Goal: Answer question/provide support: Share knowledge or assist other users

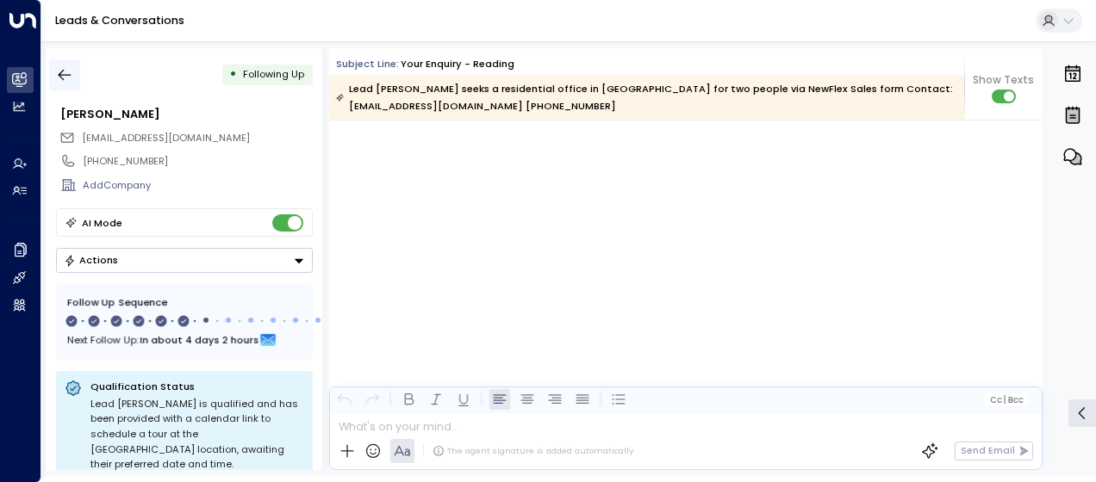
scroll to position [3661, 0]
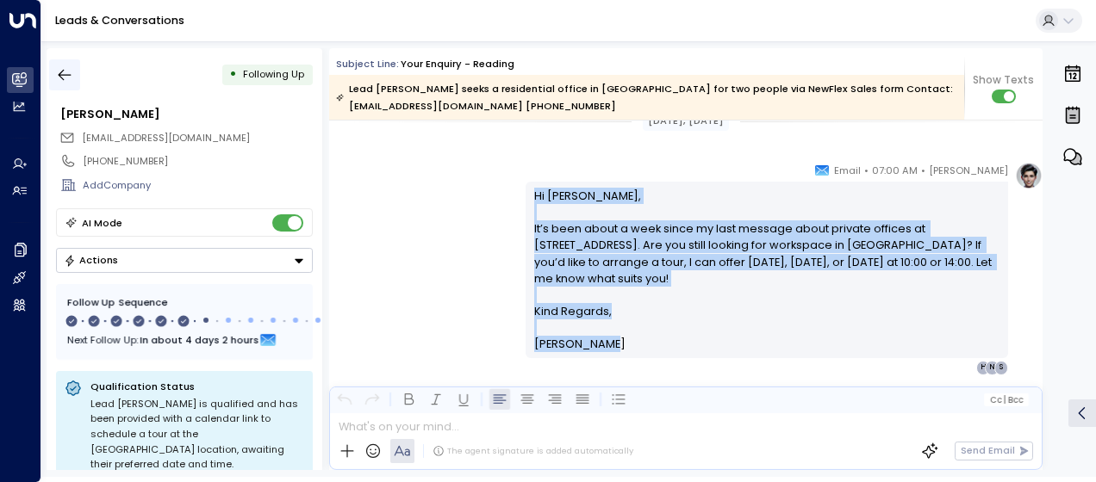
click at [62, 75] on icon "button" at bounding box center [65, 75] width 13 height 11
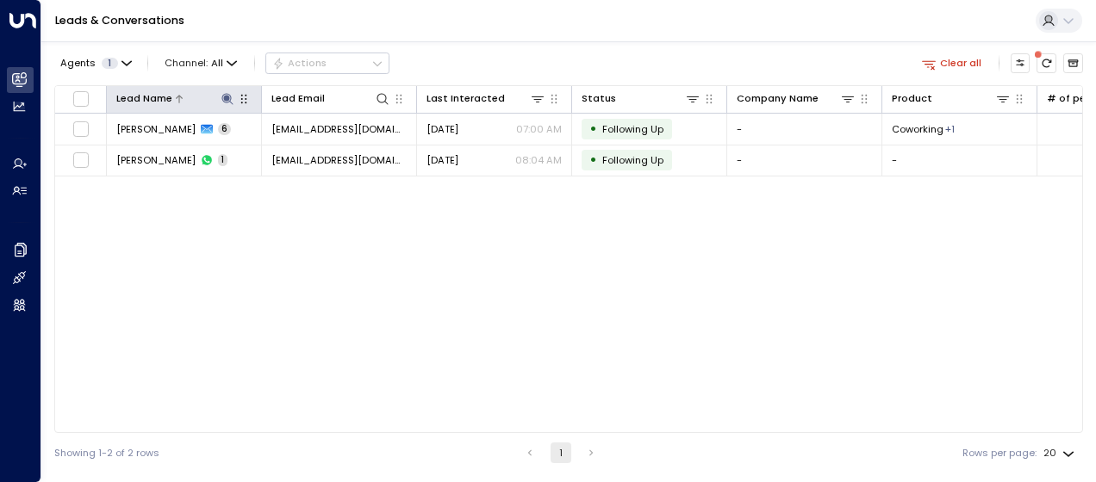
click at [227, 93] on icon at bounding box center [226, 98] width 11 height 11
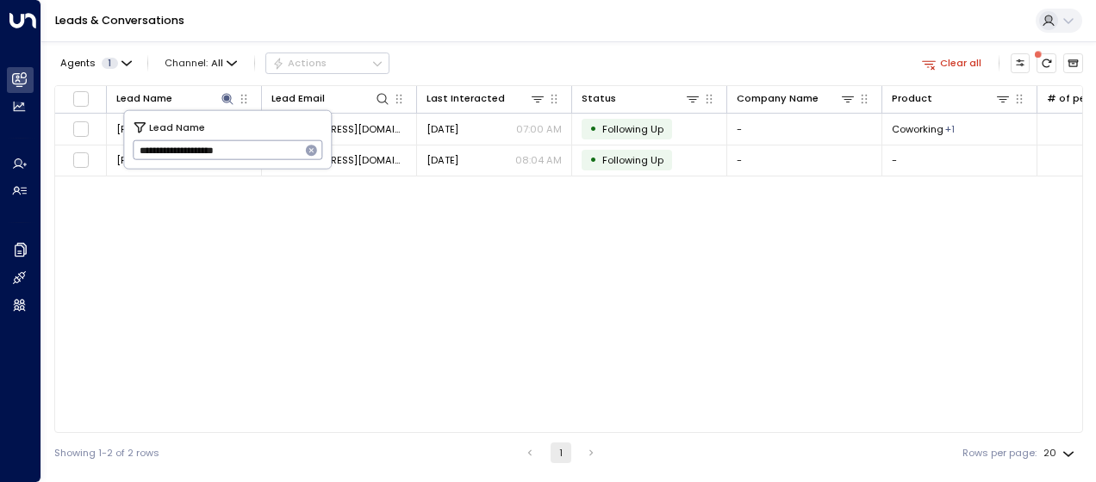
drag, startPoint x: 134, startPoint y: 148, endPoint x: 278, endPoint y: 148, distance: 143.9
click at [278, 148] on input "**********" at bounding box center [217, 150] width 168 height 28
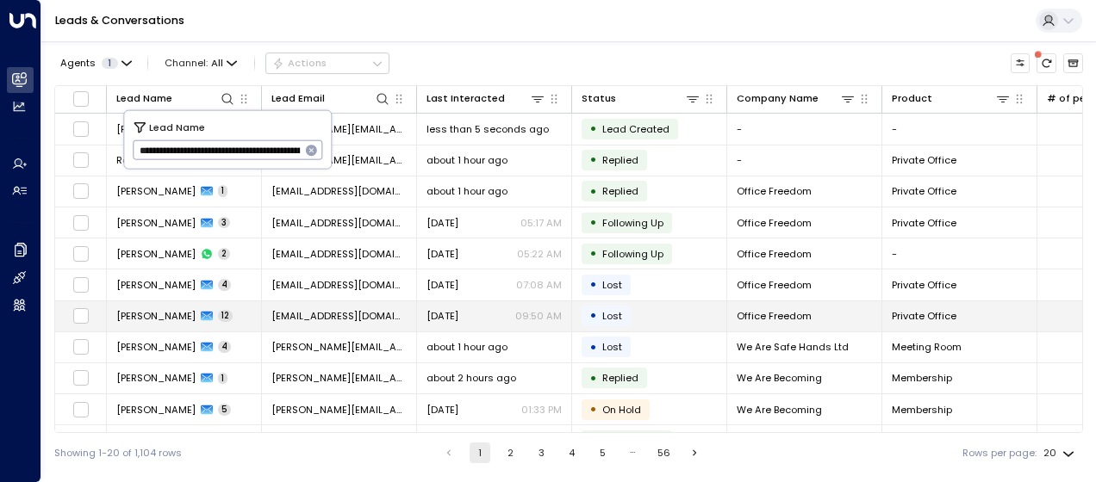
scroll to position [0, 972]
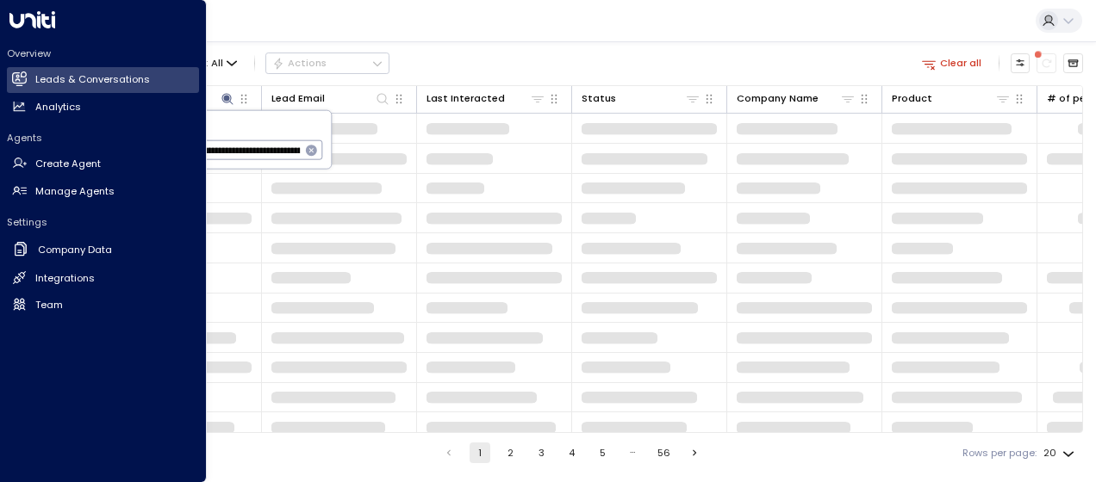
drag, startPoint x: 252, startPoint y: 150, endPoint x: 20, endPoint y: 121, distance: 233.6
click at [20, 121] on body "**********" at bounding box center [548, 236] width 1096 height 473
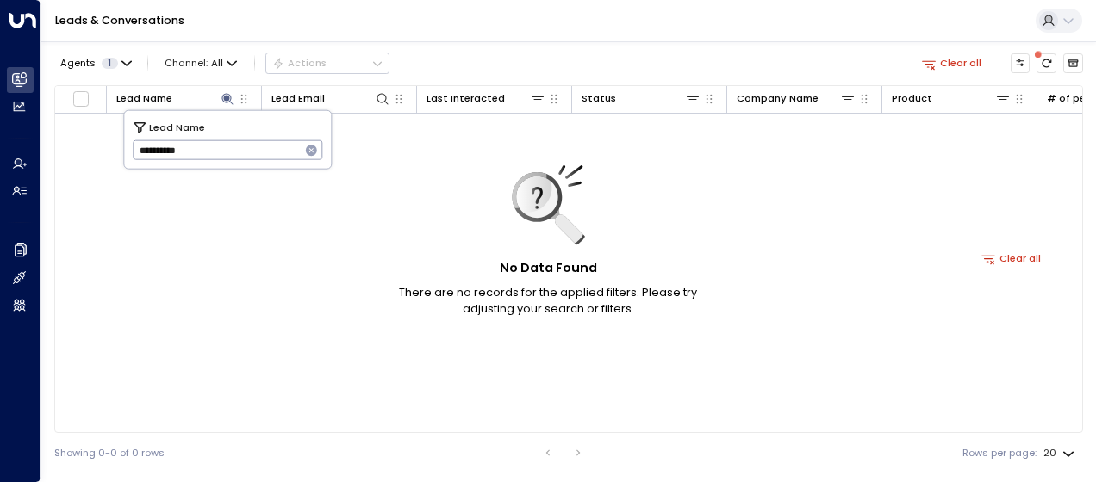
type input "**********"
drag, startPoint x: 134, startPoint y: 146, endPoint x: 207, endPoint y: 143, distance: 72.4
click at [207, 143] on input "**********" at bounding box center [217, 150] width 168 height 28
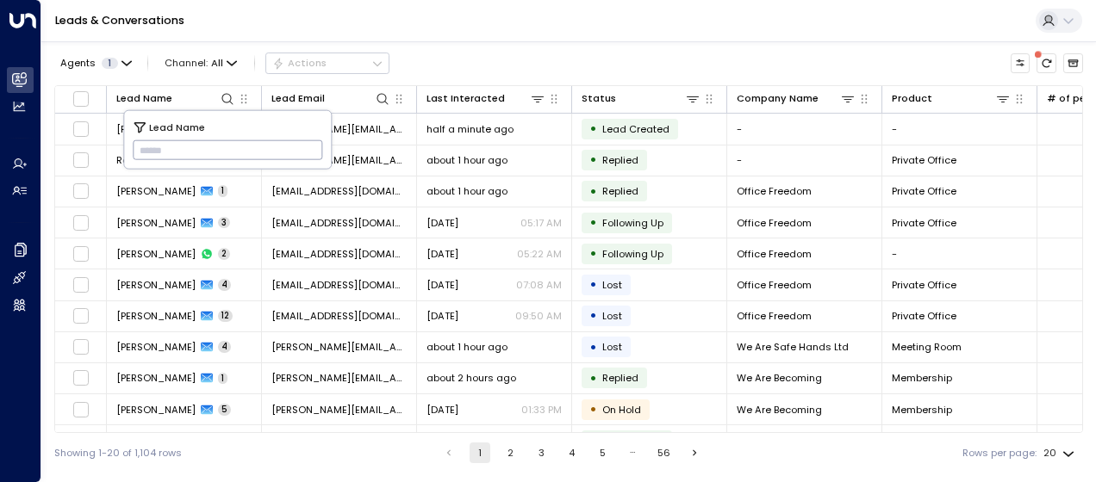
click at [287, 457] on div "Showing 1-20 of 1,104 rows 1 2 3 4 5 … 56 Rows per page: 20 **" at bounding box center [568, 453] width 1029 height 40
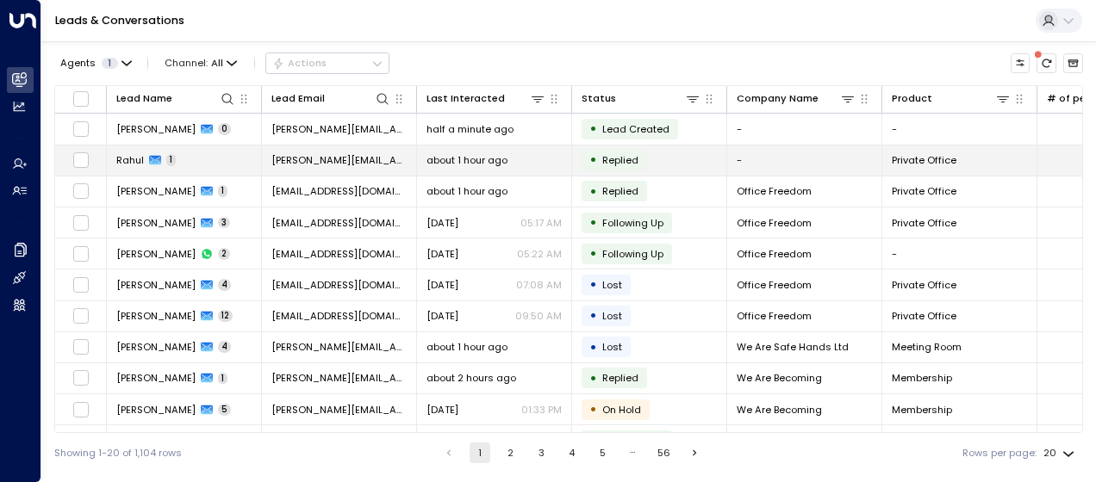
click at [298, 157] on span "[PERSON_NAME][EMAIL_ADDRESS][DOMAIN_NAME]" at bounding box center [338, 160] width 135 height 14
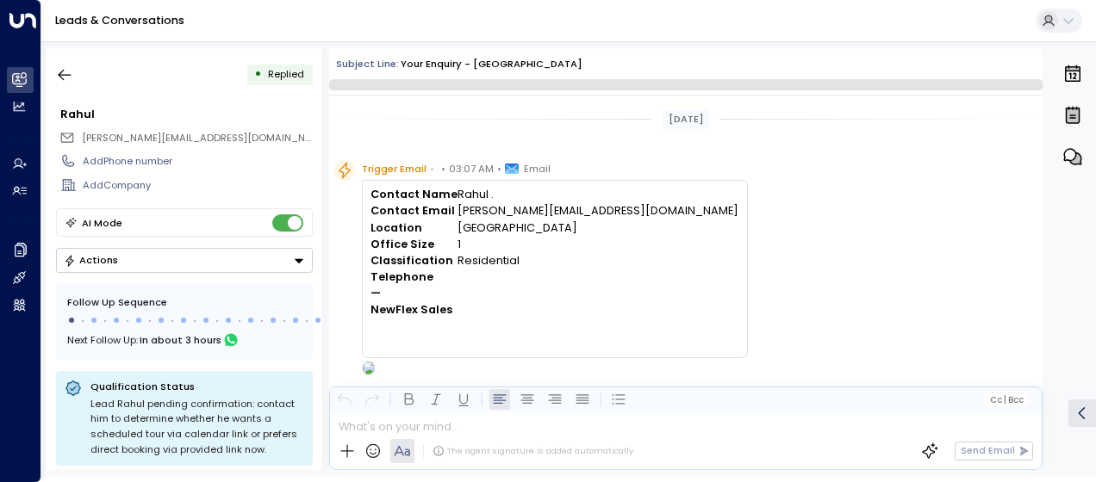
scroll to position [387, 0]
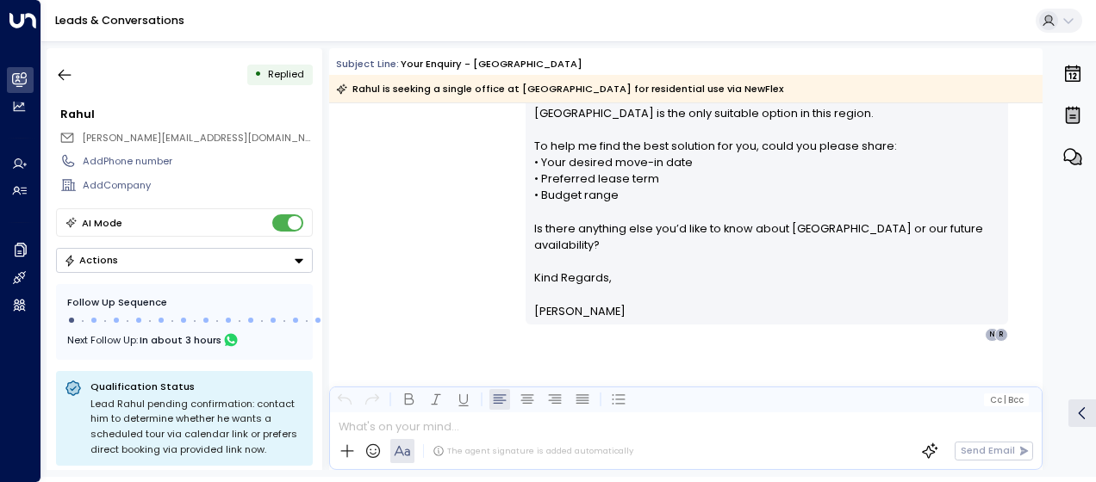
click at [482, 206] on div "Olivia Smith • 03:08 AM • Email Hi Rahul, Thank you for your interest in privat…" at bounding box center [685, 177] width 713 height 329
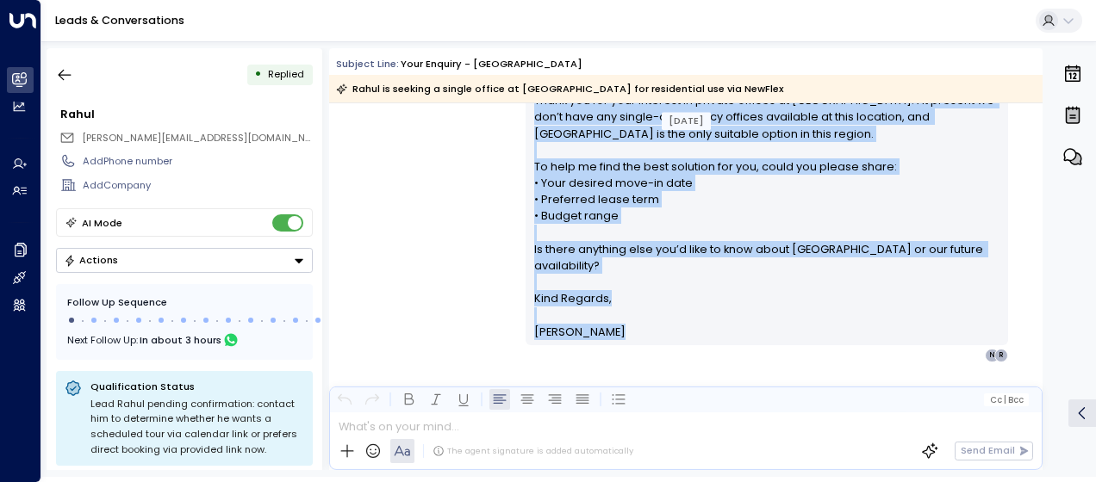
scroll to position [395, 0]
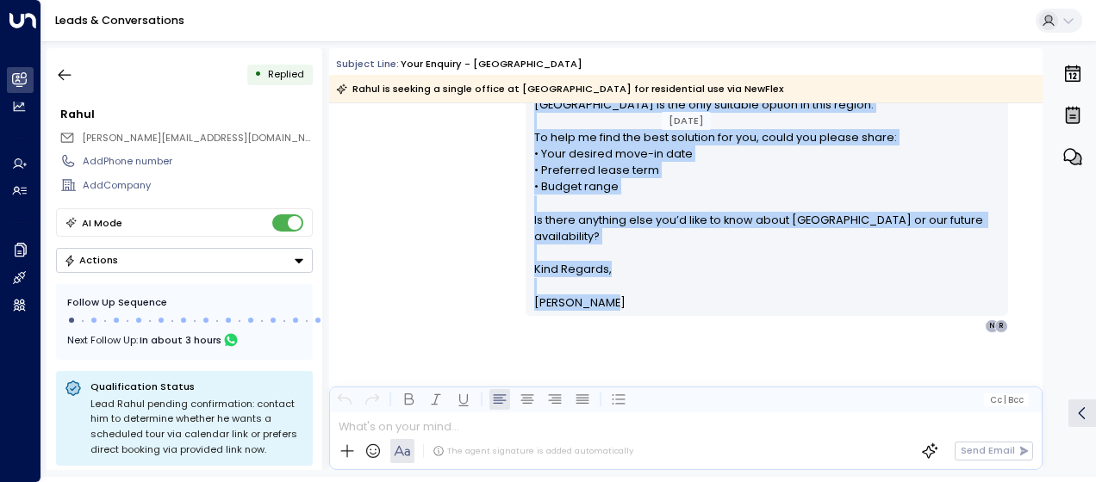
drag, startPoint x: 532, startPoint y: 177, endPoint x: 657, endPoint y: 308, distance: 180.3
click at [657, 308] on div "Hi Rahul, Thank you for your interest in private offices at Reading One Station…" at bounding box center [767, 170] width 466 height 281
drag, startPoint x: 657, startPoint y: 308, endPoint x: 556, endPoint y: 237, distance: 123.8
copy div "Hi Rahul, Thank you for your interest in private offices at Reading One Station…"
click at [64, 71] on icon "button" at bounding box center [64, 74] width 17 height 17
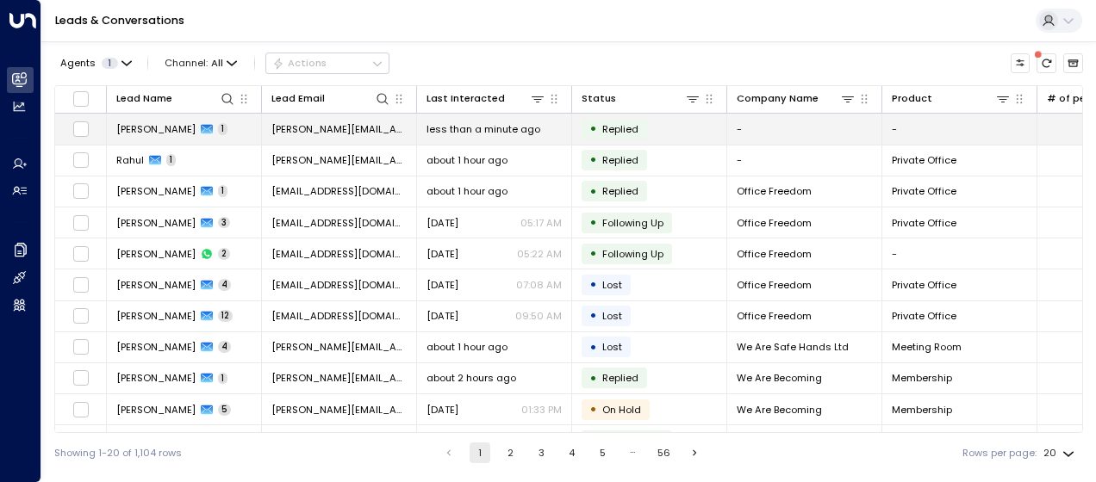
click at [344, 134] on span "[PERSON_NAME][EMAIL_ADDRESS][DOMAIN_NAME]" at bounding box center [338, 129] width 135 height 14
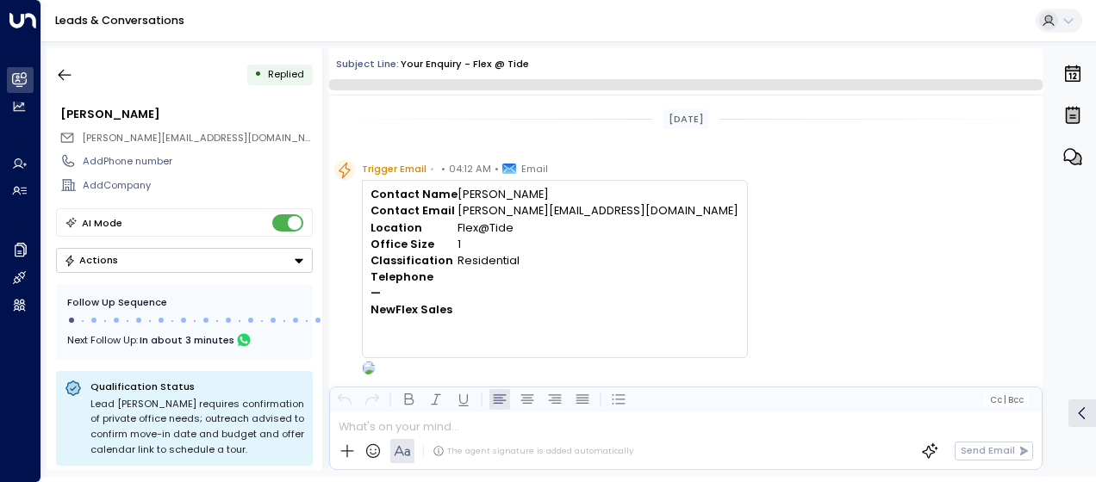
scroll to position [519, 0]
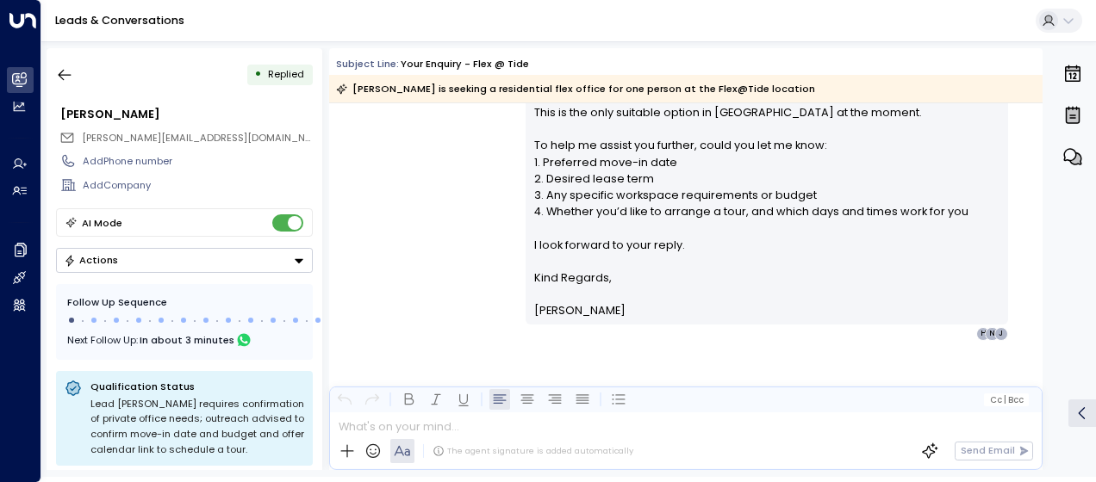
click at [467, 222] on div "Olivia Smith • 04:13 AM • Email Hi Jon, Thank you for your interest in workspac…" at bounding box center [685, 110] width 713 height 461
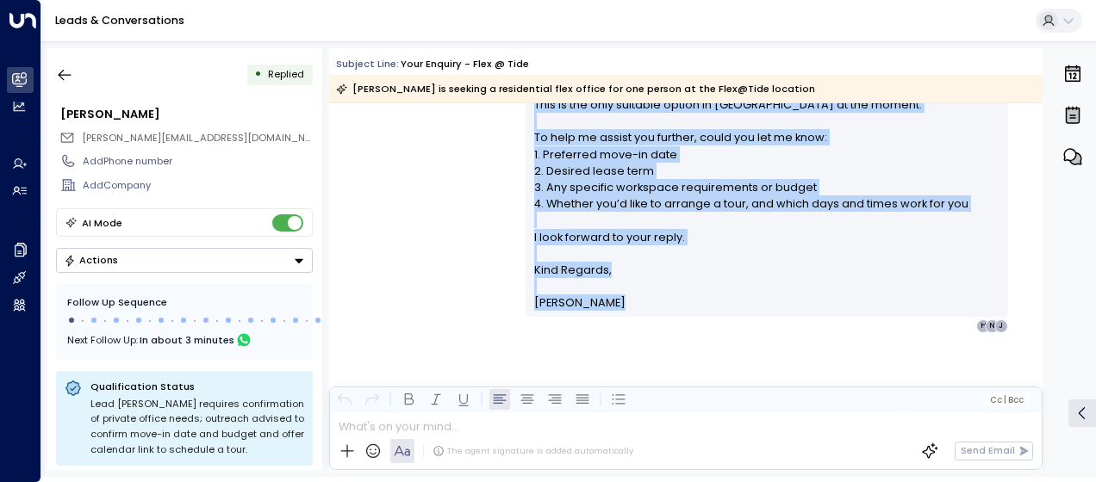
scroll to position [528, 0]
drag, startPoint x: 527, startPoint y: 184, endPoint x: 669, endPoint y: 314, distance: 191.5
click at [669, 314] on div "Hi Jon, Thank you for your interest in workspace options at Flex@Tide. We don’t…" at bounding box center [767, 103] width 482 height 424
copy div "Hi Jon, Thank you for your interest in workspace options at Flex@Tide. We don’t…"
click at [62, 78] on icon "button" at bounding box center [65, 75] width 13 height 11
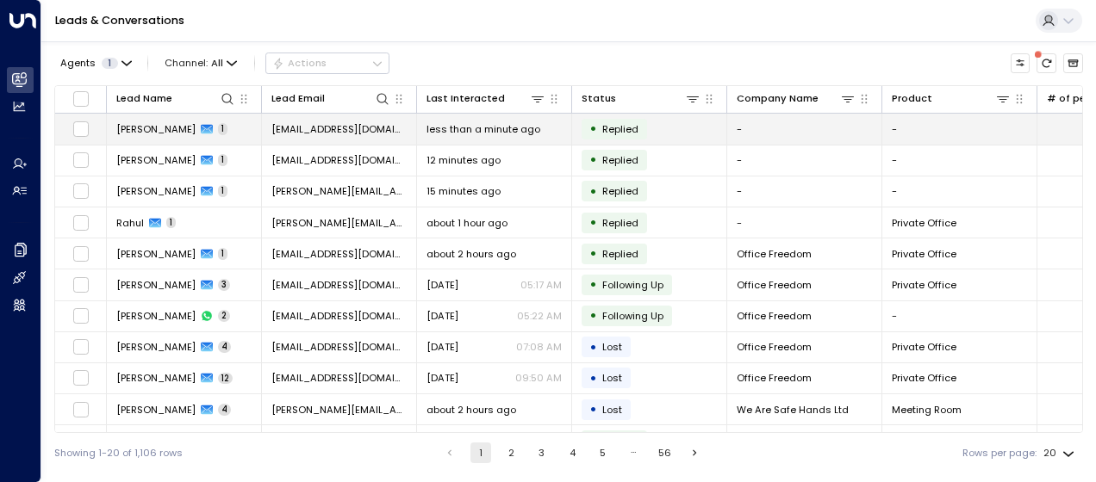
click at [339, 124] on span "[EMAIL_ADDRESS][DOMAIN_NAME]" at bounding box center [338, 129] width 135 height 14
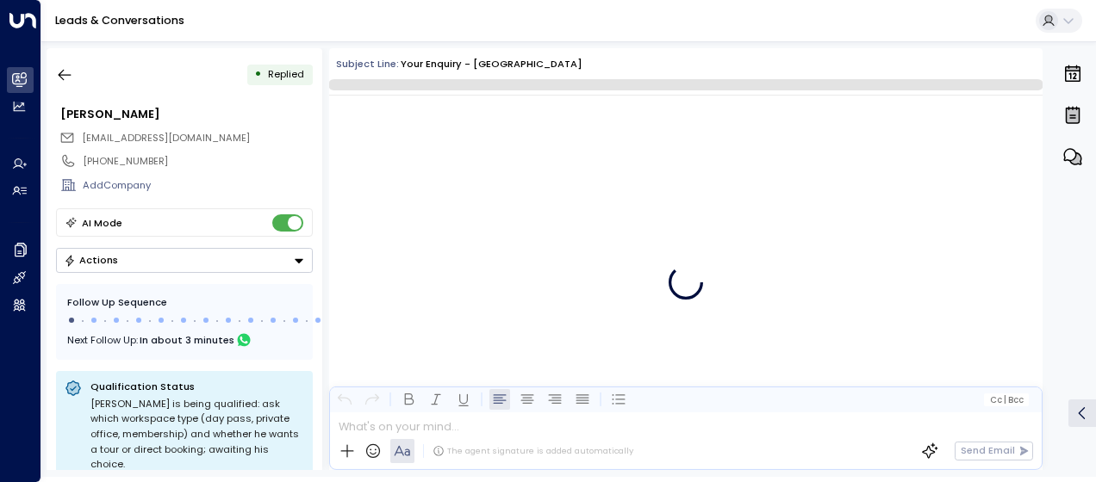
scroll to position [569, 0]
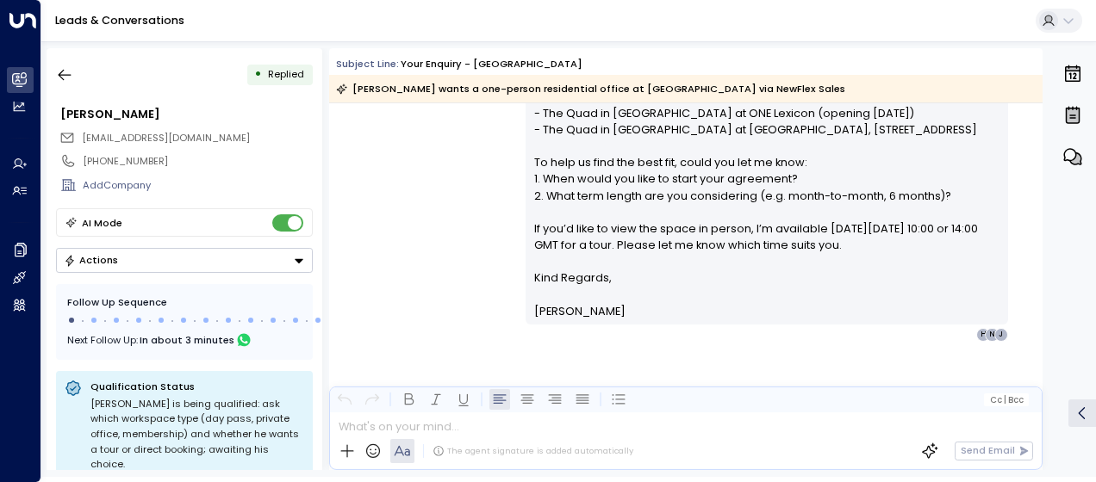
click at [484, 169] on div "Olivia Smith • 04:28 AM • Email Hi Jonathan, Thank you for your interest in a 1…" at bounding box center [685, 86] width 713 height 511
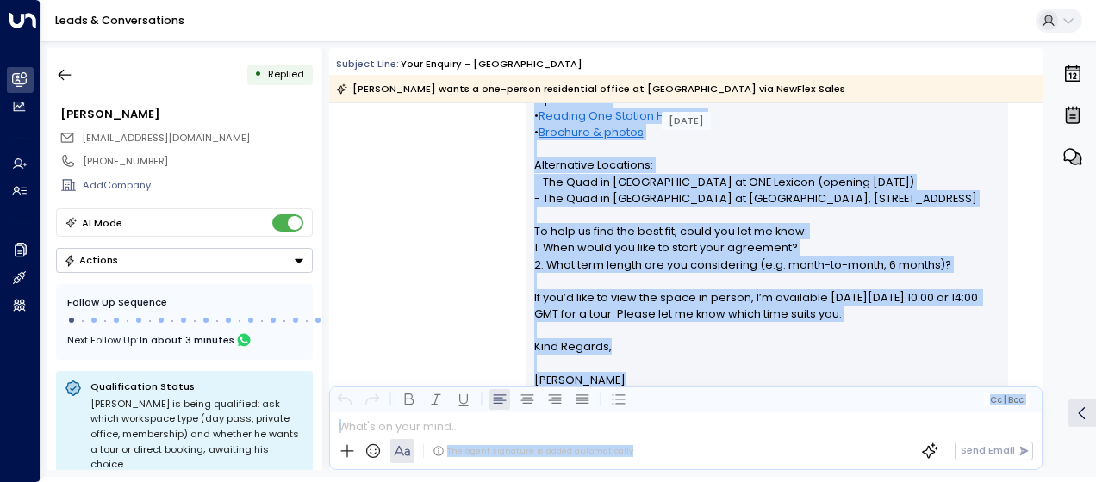
scroll to position [577, 0]
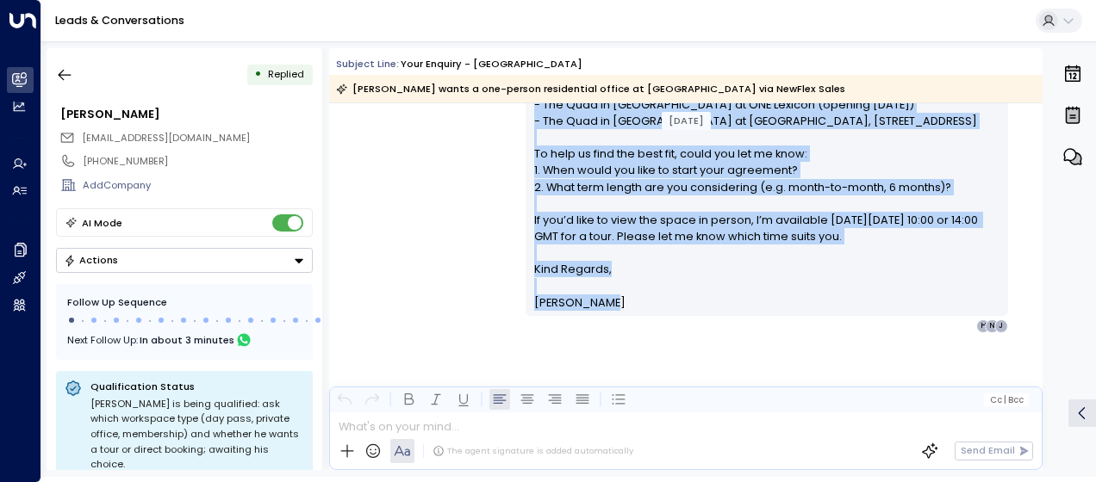
drag, startPoint x: 531, startPoint y: 173, endPoint x: 806, endPoint y: 346, distance: 325.5
click at [806, 346] on div "Olivia Smith • 04:28 AM • Email Hi Jonathan, Thank you for your interest in a 1…" at bounding box center [685, 147] width 713 height 649
click at [597, 237] on p "Hi Jonathan, Thank you for your interest in a 1-person private office at Readin…" at bounding box center [767, 55] width 466 height 414
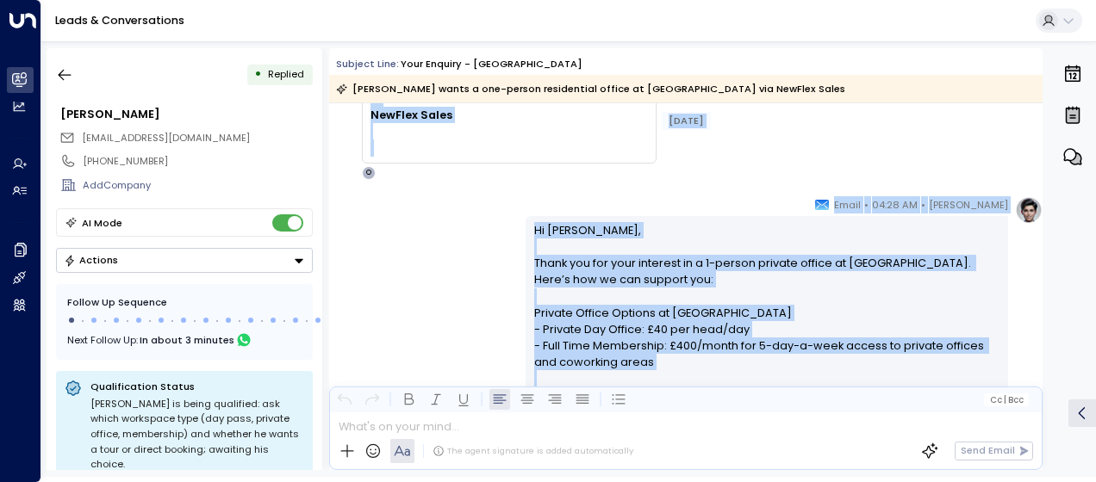
scroll to position [202, 0]
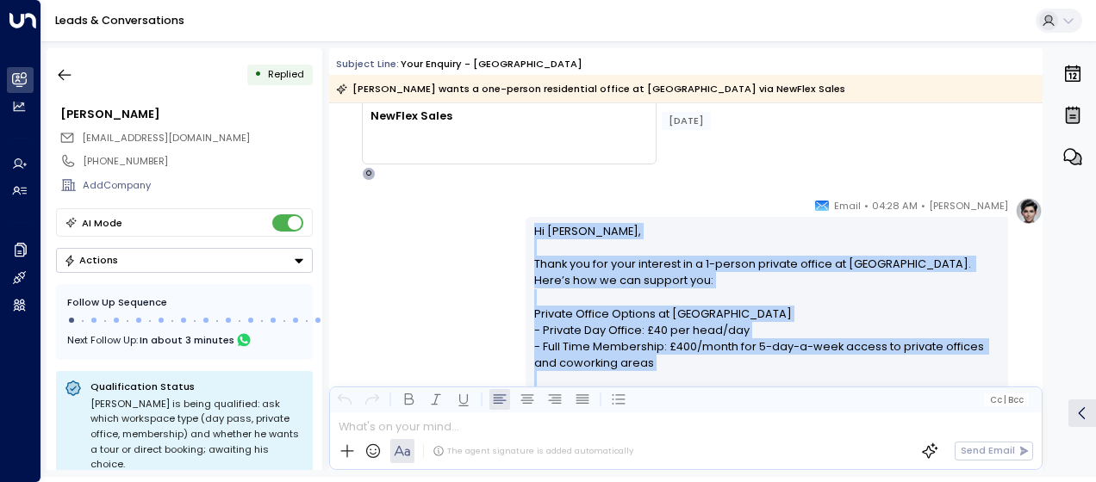
drag, startPoint x: 606, startPoint y: 295, endPoint x: 518, endPoint y: 227, distance: 111.3
click at [518, 227] on div "Olivia Smith • 04:28 AM • Email Hi Jonathan, Thank you for your interest in a 1…" at bounding box center [685, 452] width 713 height 511
drag, startPoint x: 518, startPoint y: 227, endPoint x: 557, endPoint y: 252, distance: 45.7
copy div "Hi Jonathan, Thank you for your interest in a 1-person private office at Readin…"
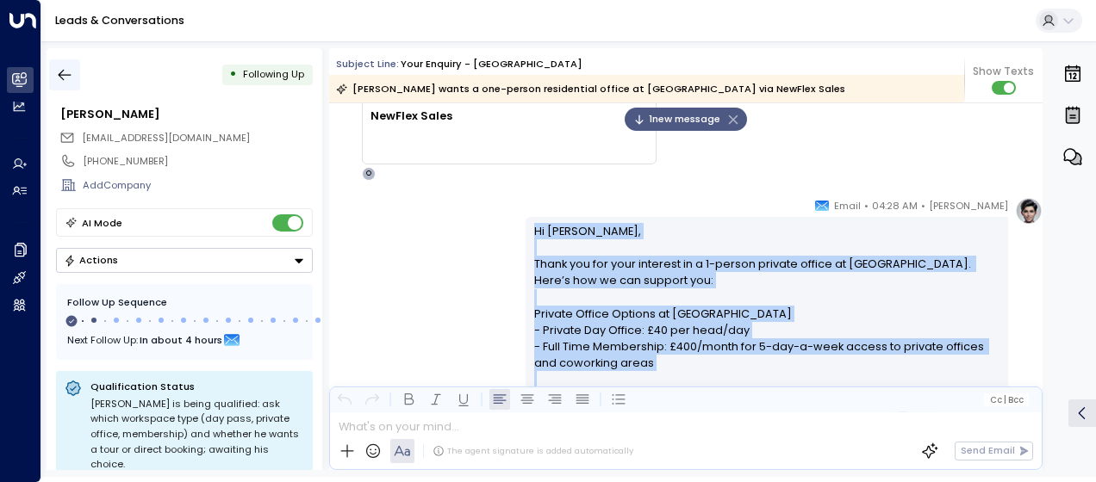
click at [65, 72] on icon "button" at bounding box center [64, 74] width 17 height 17
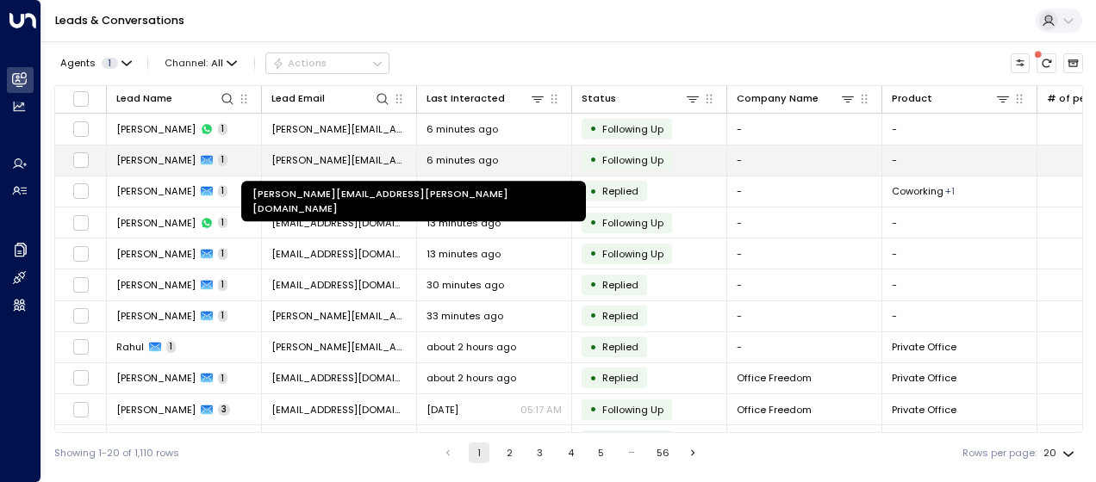
click at [317, 159] on span "[PERSON_NAME][EMAIL_ADDRESS][PERSON_NAME][DOMAIN_NAME]" at bounding box center [338, 160] width 135 height 14
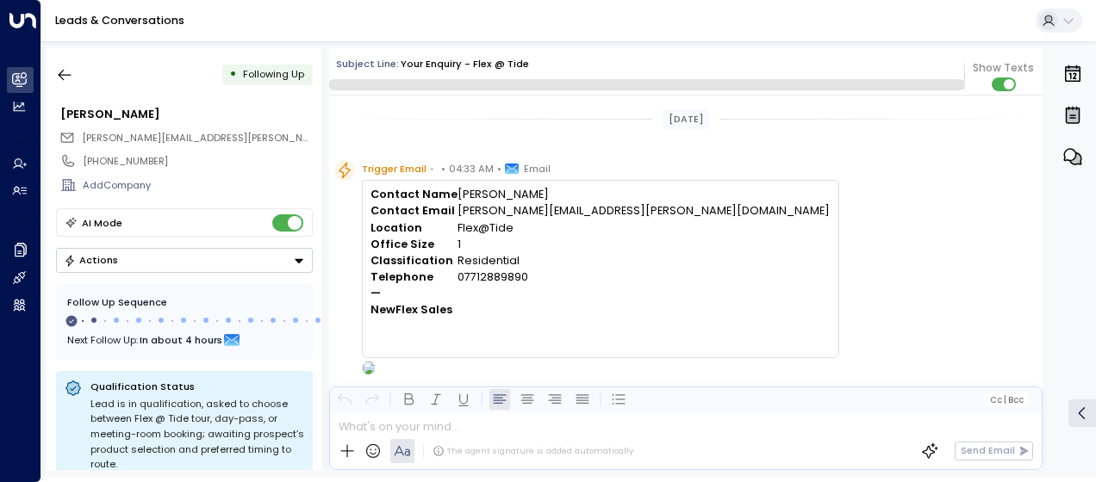
scroll to position [595, 0]
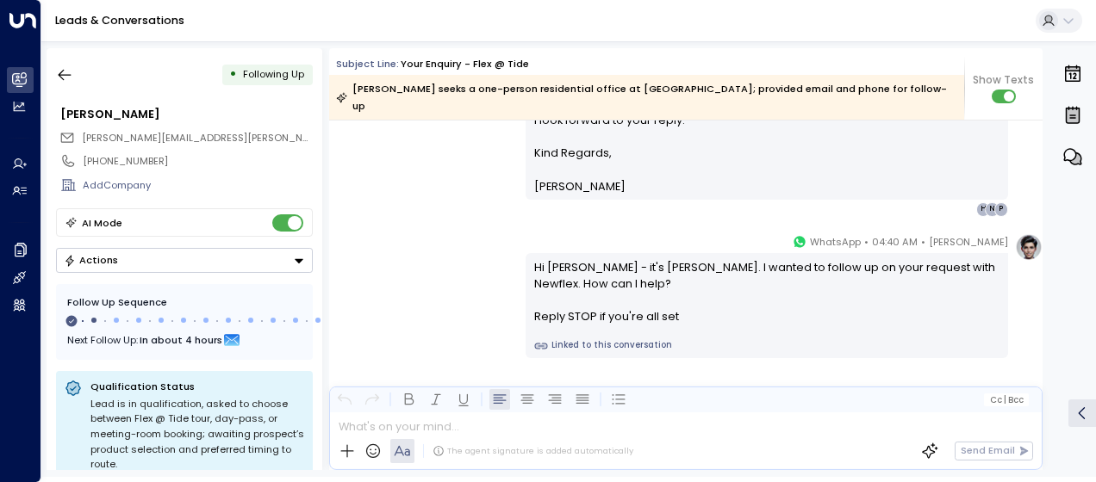
click at [448, 238] on div "Olivia Smith • 04:40 AM • WhatsApp Hi Paul - it's Olivia Smith. I wanted to fol…" at bounding box center [685, 295] width 713 height 125
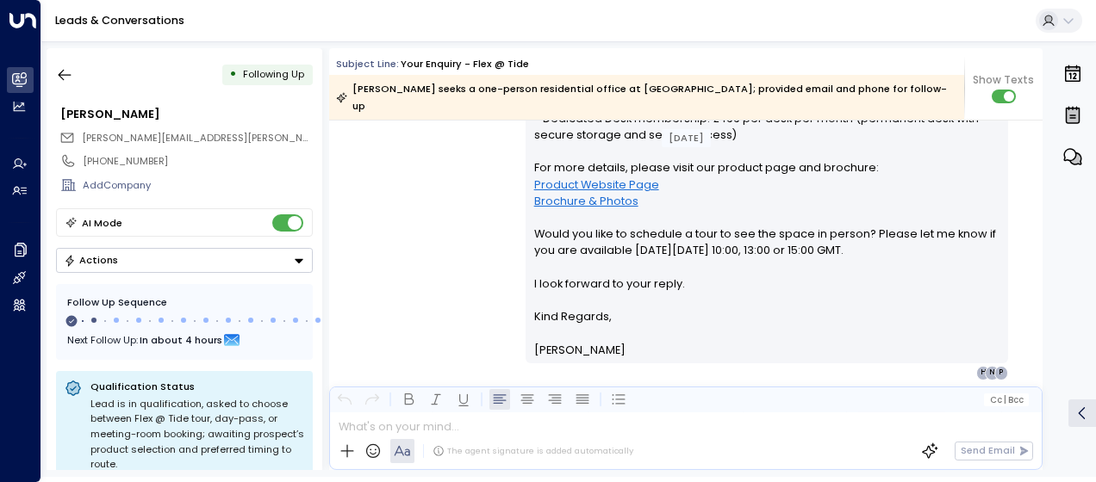
scroll to position [285, 0]
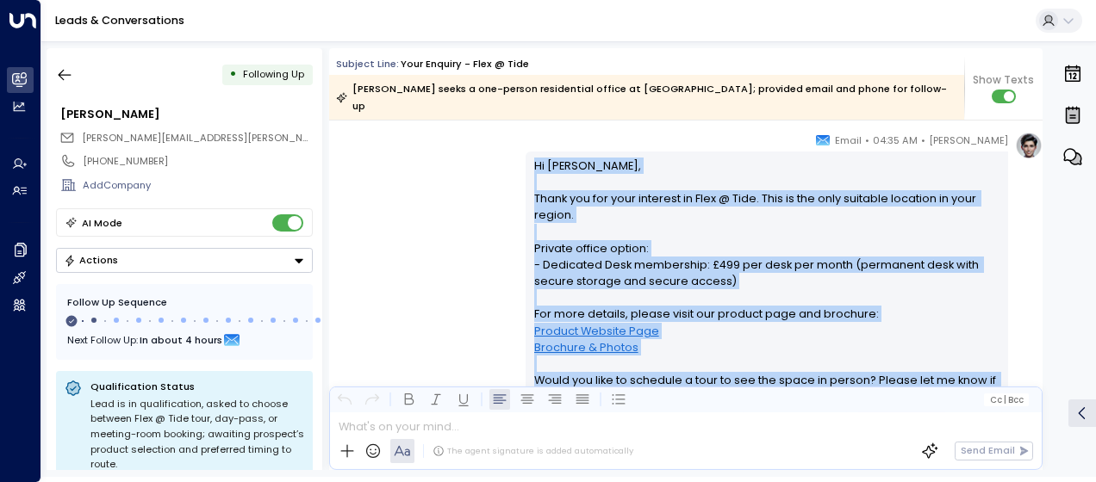
drag, startPoint x: 531, startPoint y: 148, endPoint x: 598, endPoint y: 392, distance: 252.9
click at [598, 392] on div "Subject Line: Your enquiry - Flex @ Tide Paul Hutchinson seeks a one-person res…" at bounding box center [685, 259] width 713 height 422
drag, startPoint x: 598, startPoint y: 392, endPoint x: 583, endPoint y: 358, distance: 36.7
copy div "Hi Paul, Thank you for your interest in Flex @ Tide. This is the only suitable …"
click at [60, 72] on icon "button" at bounding box center [65, 75] width 13 height 11
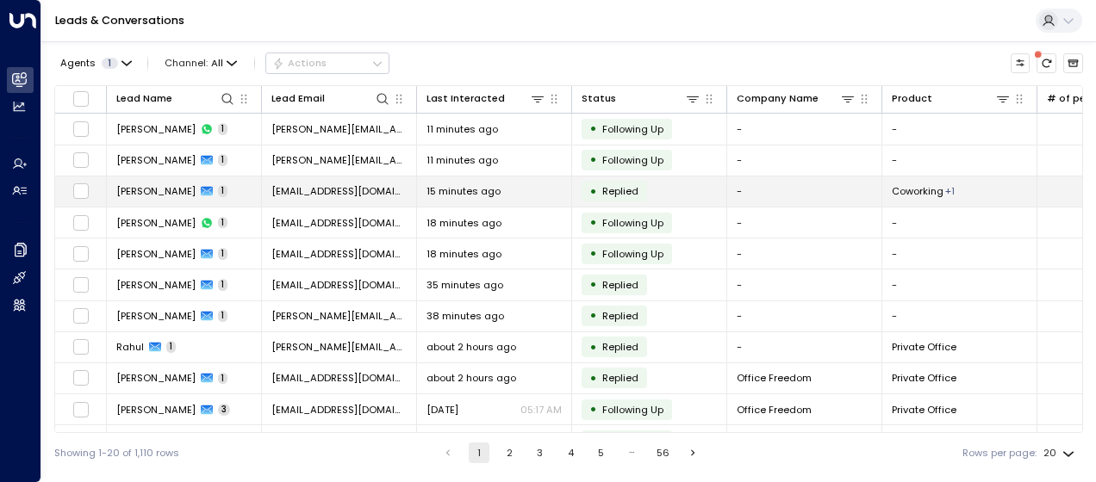
click at [317, 188] on span "[EMAIL_ADDRESS][DOMAIN_NAME]" at bounding box center [338, 191] width 135 height 14
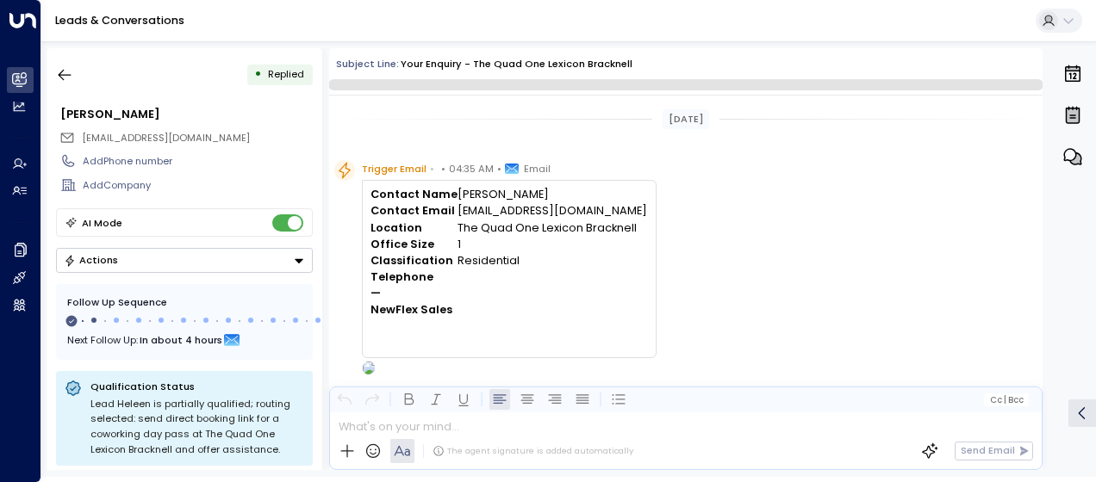
scroll to position [486, 0]
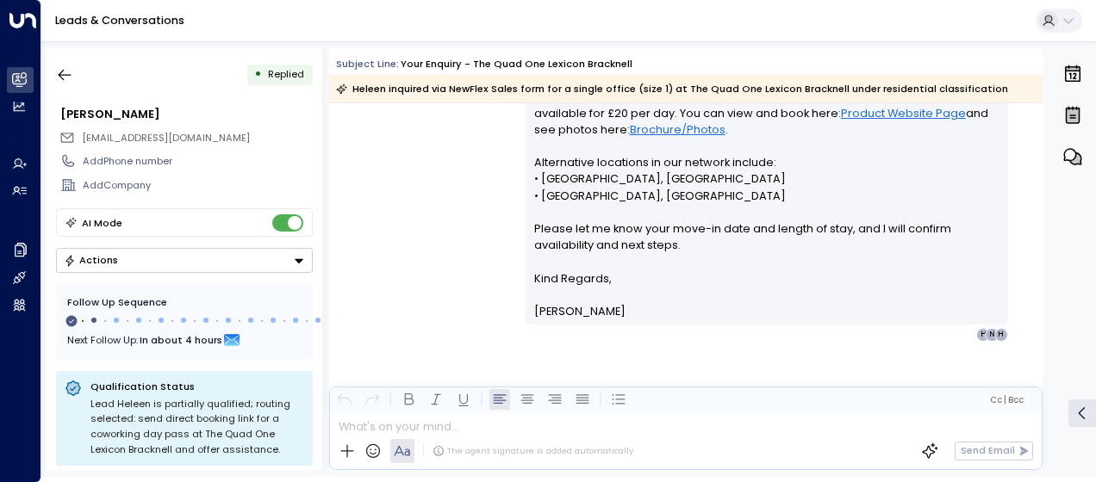
click at [476, 214] on div "[PERSON_NAME] • 04:36 AM • Email Hi [PERSON_NAME], Thank you for your enquiry a…" at bounding box center [685, 128] width 713 height 428
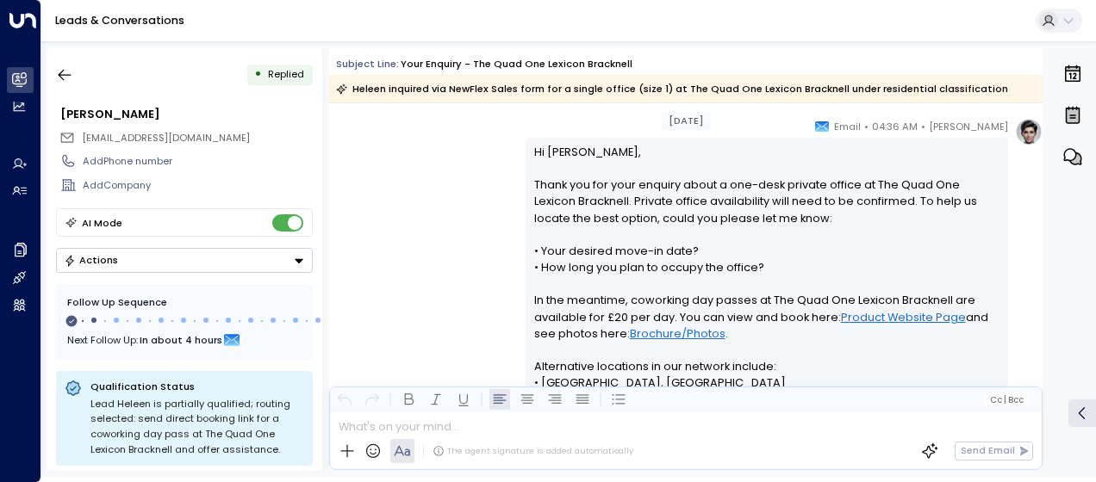
scroll to position [279, 0]
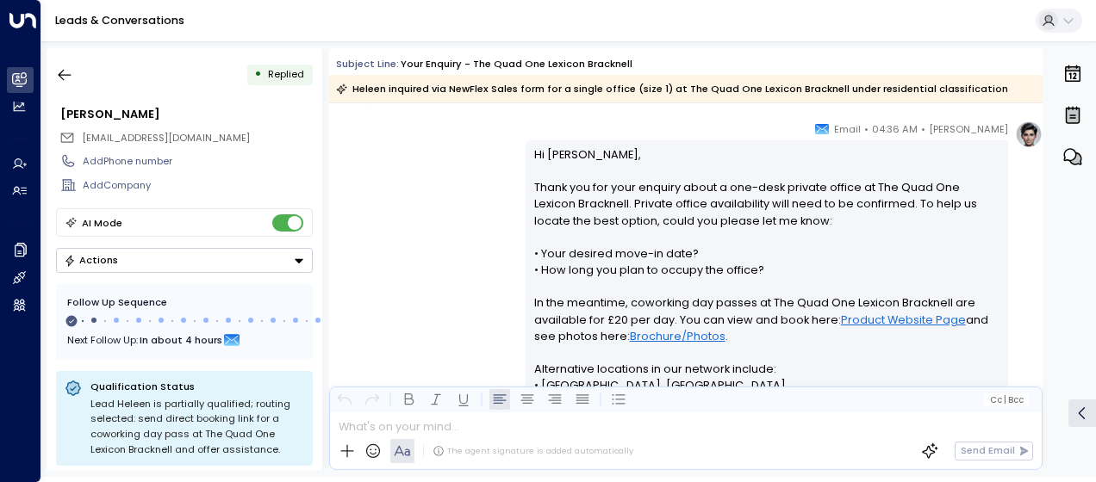
drag, startPoint x: 529, startPoint y: 148, endPoint x: 595, endPoint y: 276, distance: 143.7
drag, startPoint x: 595, startPoint y: 276, endPoint x: 588, endPoint y: 264, distance: 14.3
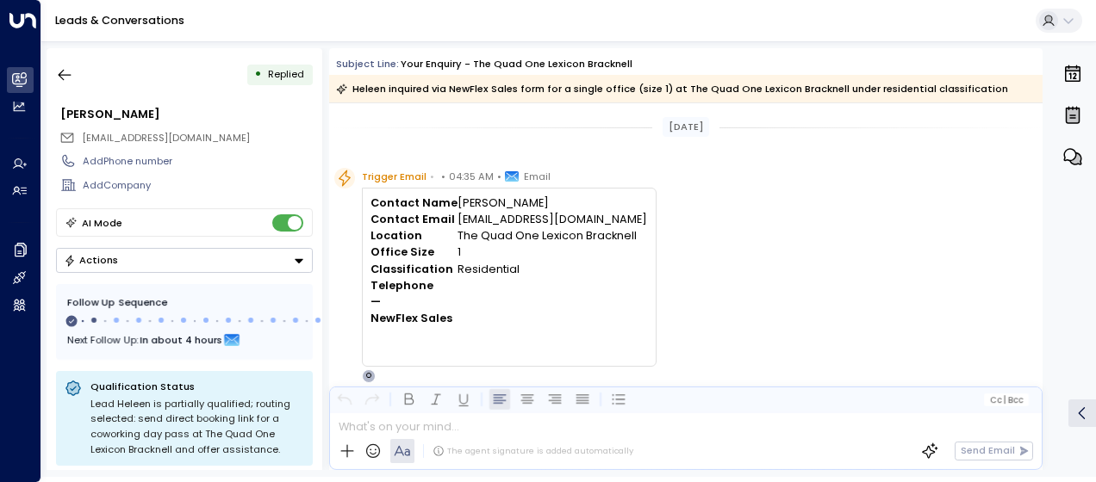
scroll to position [486, 0]
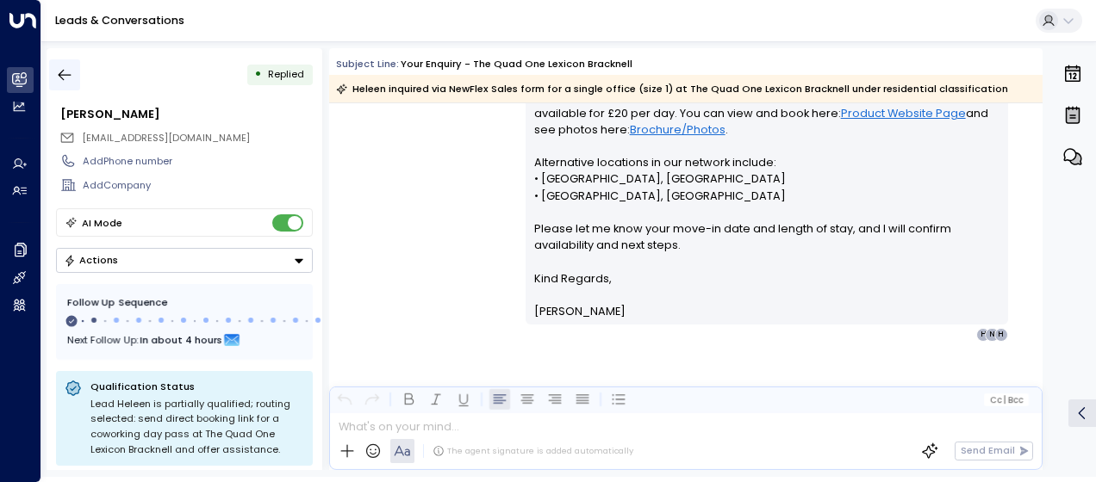
drag, startPoint x: 488, startPoint y: 168, endPoint x: 62, endPoint y: 81, distance: 435.2
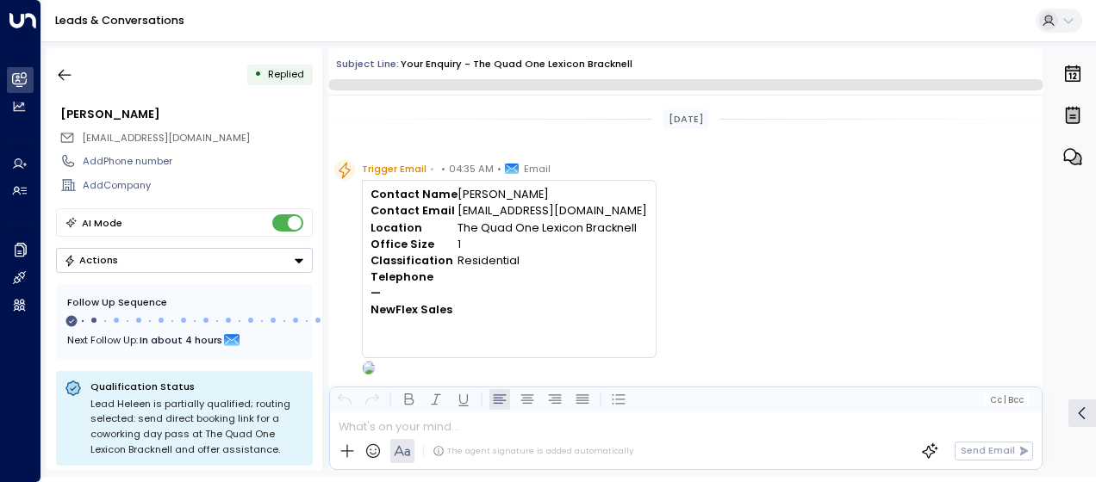
scroll to position [486, 0]
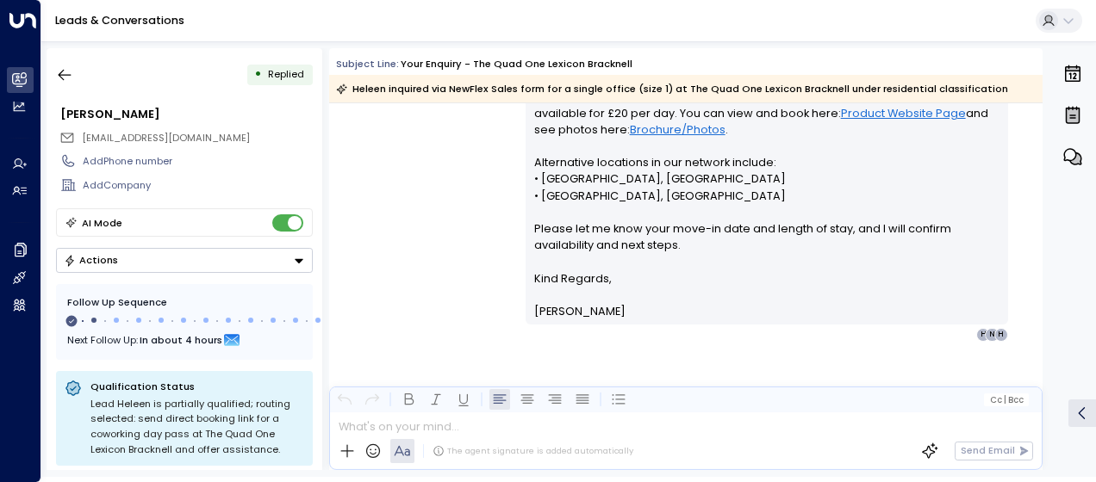
drag, startPoint x: 1029, startPoint y: 260, endPoint x: 407, endPoint y: 250, distance: 622.9
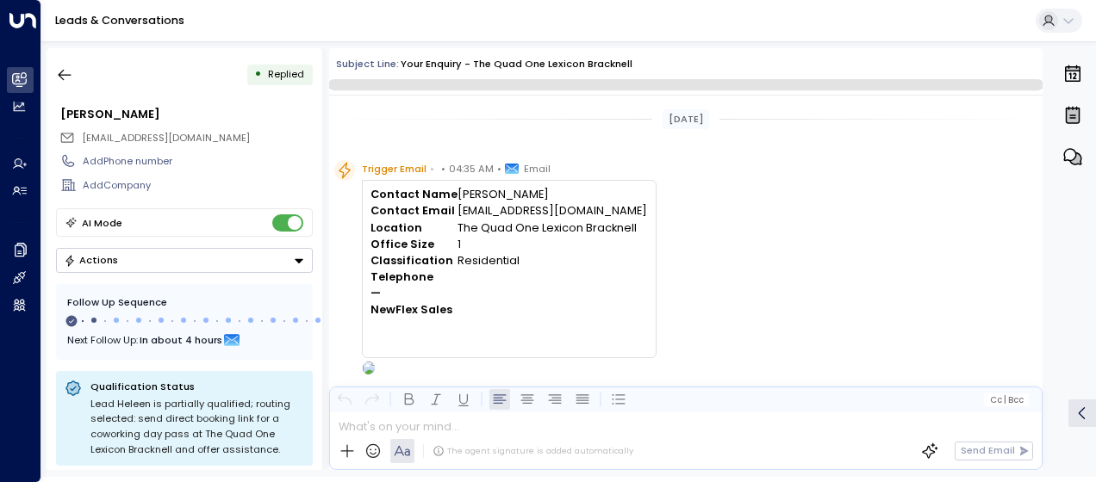
scroll to position [486, 0]
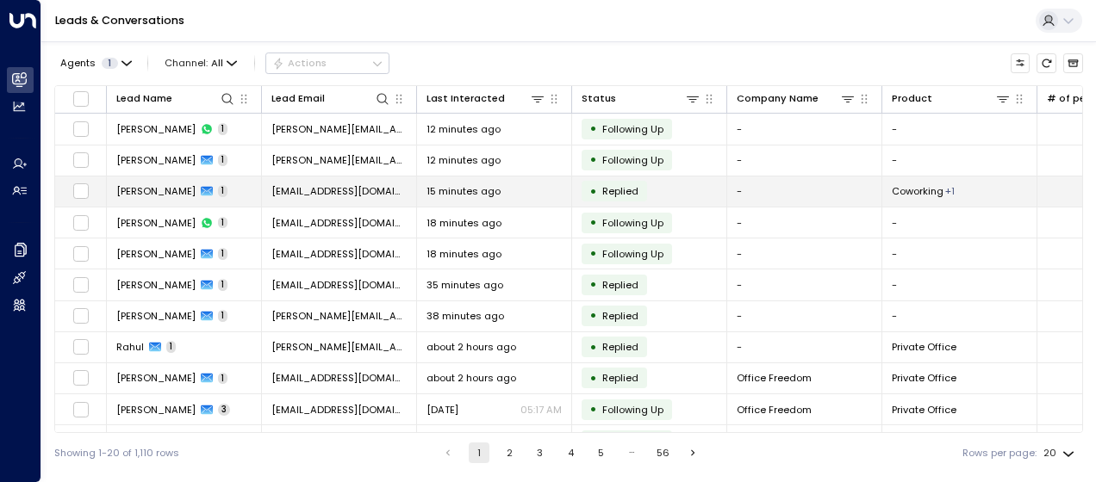
click at [333, 190] on span "[EMAIL_ADDRESS][DOMAIN_NAME]" at bounding box center [338, 191] width 135 height 14
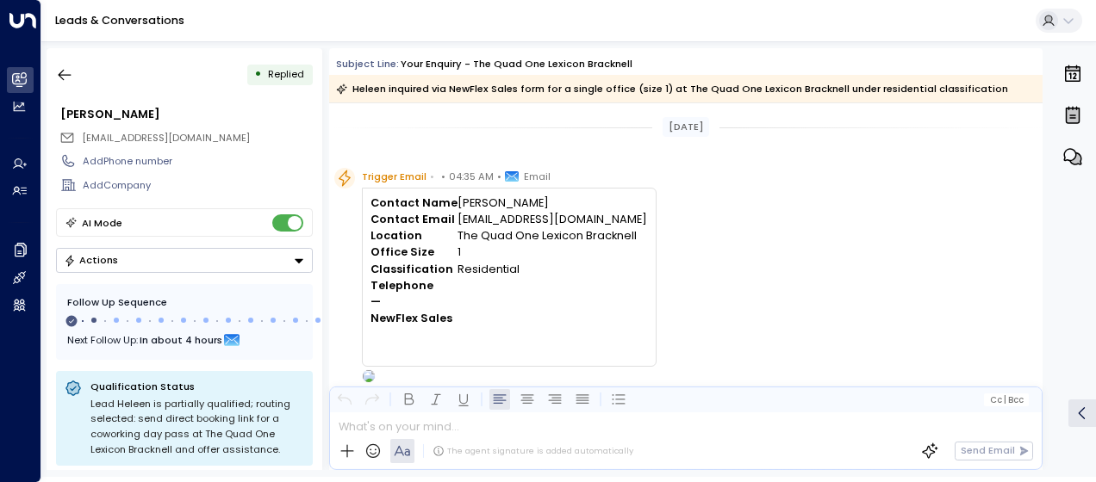
scroll to position [494, 0]
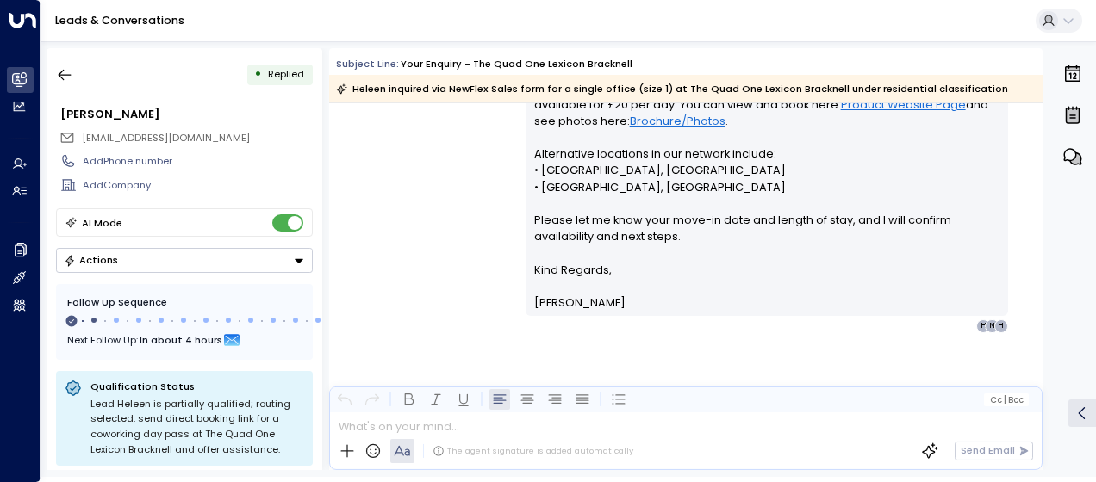
click at [424, 217] on div "[PERSON_NAME] • 04:36 AM • Email Hi [PERSON_NAME], Thank you for your enquiry a…" at bounding box center [685, 119] width 713 height 428
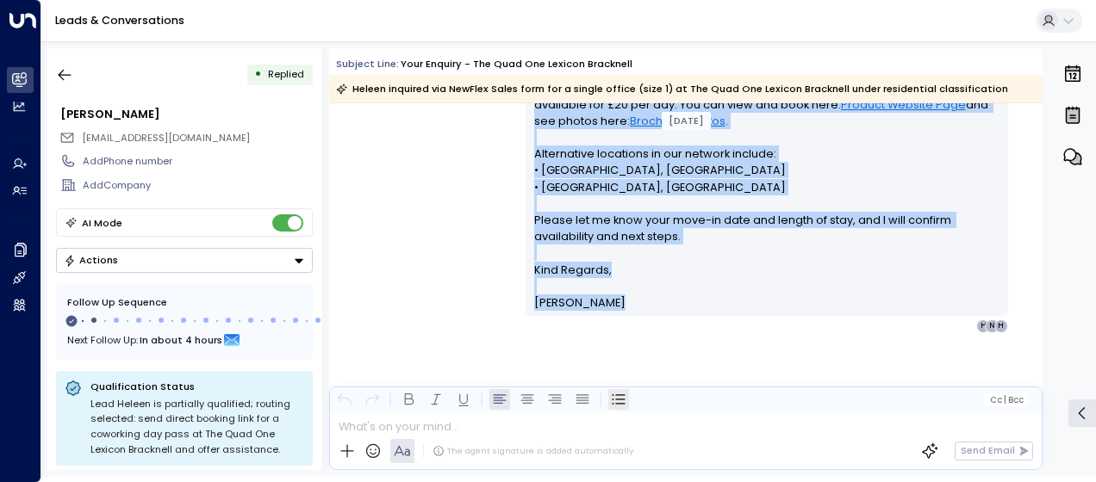
drag, startPoint x: 531, startPoint y: 174, endPoint x: 621, endPoint y: 408, distance: 251.2
click at [621, 408] on div "Subject Line: Your enquiry - The Quad One Lexicon Bracknell Heleen inquired via…" at bounding box center [685, 259] width 713 height 422
drag, startPoint x: 621, startPoint y: 408, endPoint x: 558, endPoint y: 253, distance: 167.3
copy div "Hi [PERSON_NAME], Thank you for your enquiry about a one-desk private office at…"
click at [70, 72] on icon "button" at bounding box center [64, 74] width 17 height 17
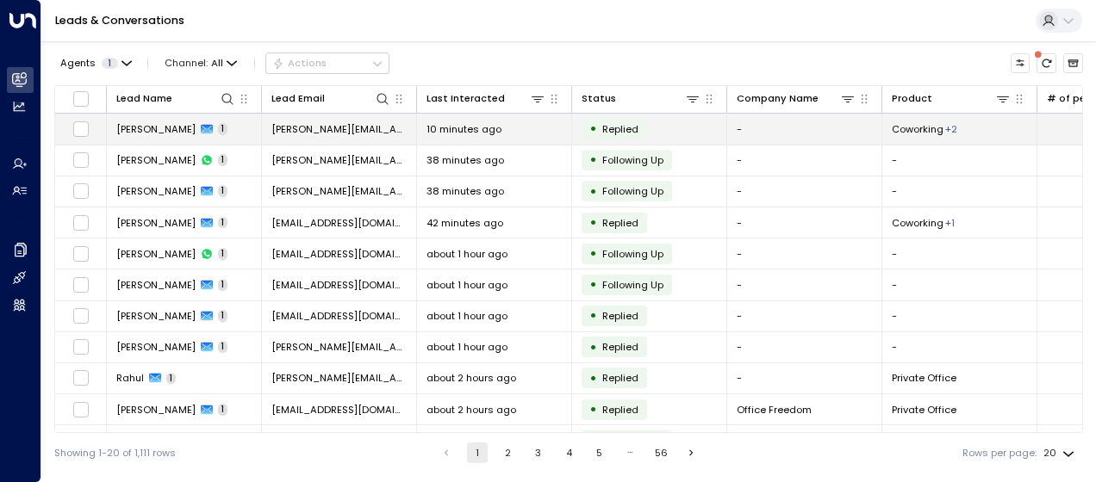
click at [348, 129] on span "[PERSON_NAME][EMAIL_ADDRESS][DOMAIN_NAME]" at bounding box center [338, 129] width 135 height 14
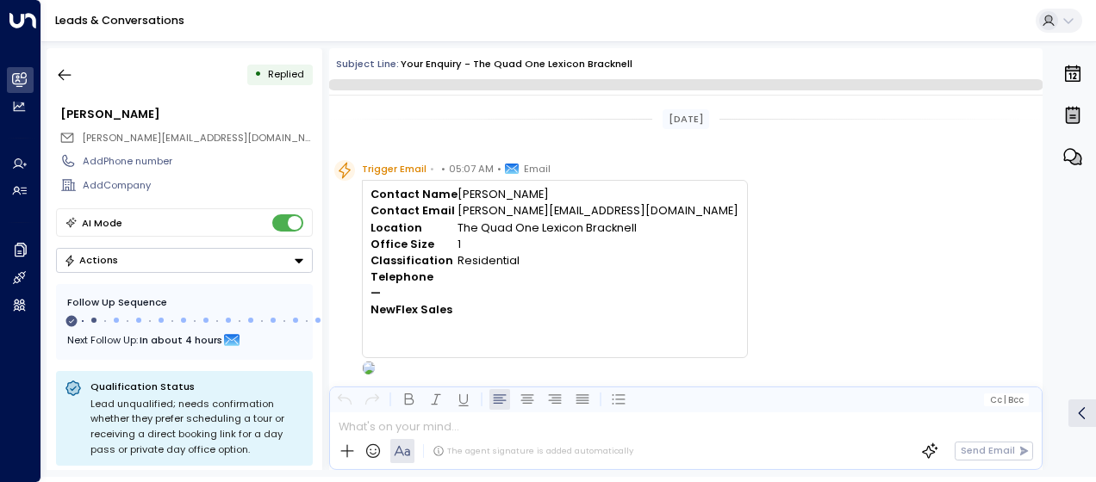
scroll to position [552, 0]
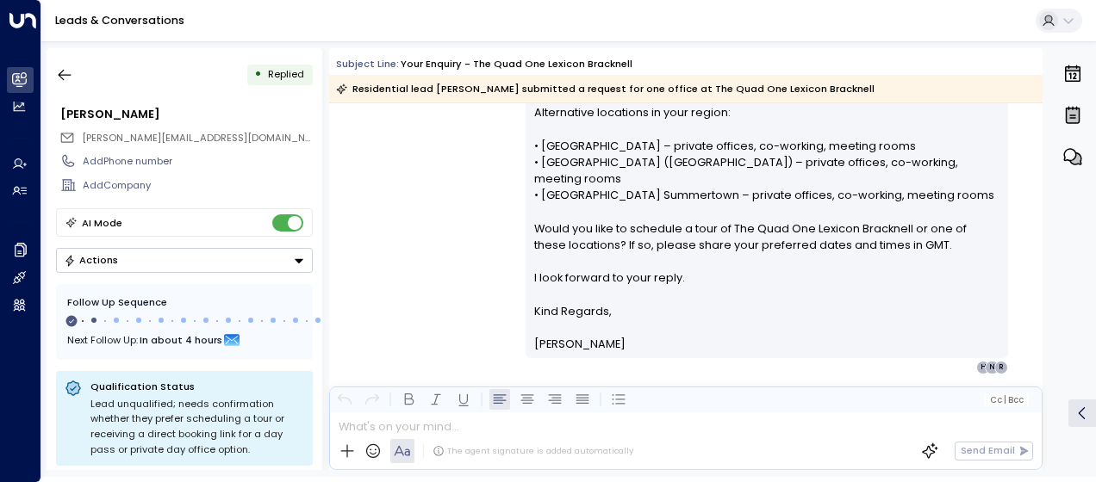
click at [489, 150] on div "[PERSON_NAME] • 05:09 AM • Email Hi [PERSON_NAME], Thank you for your interest …" at bounding box center [685, 111] width 713 height 527
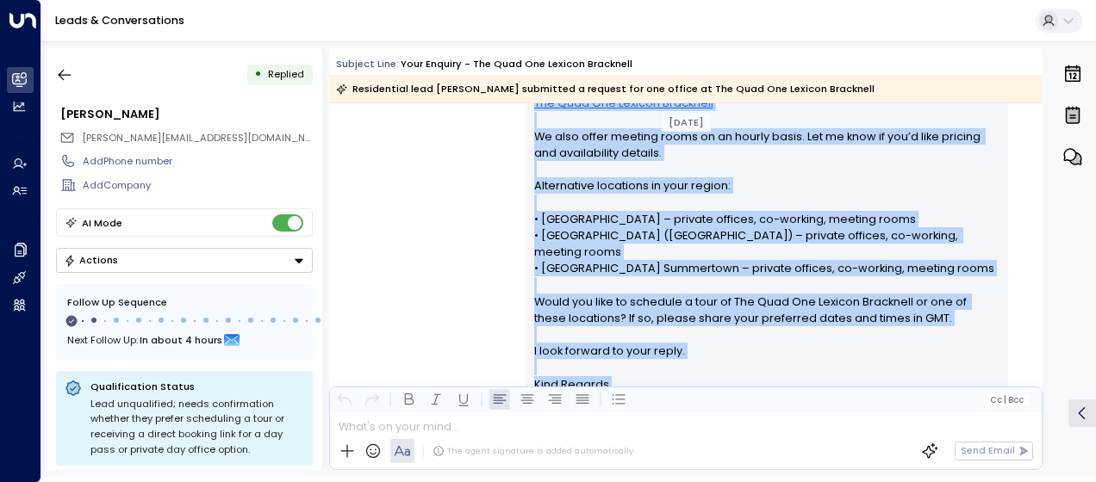
scroll to position [561, 0]
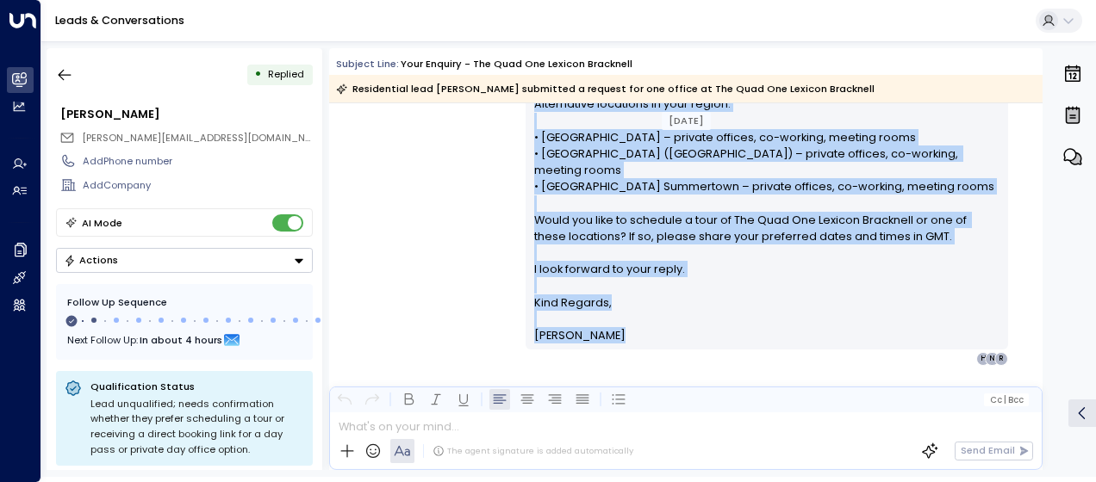
drag, startPoint x: 527, startPoint y: 184, endPoint x: 622, endPoint y: 482, distance: 312.8
click at [622, 477] on html "Overview Leads & Conversations Leads & Conversations Analytics Analytics Agents…" at bounding box center [548, 238] width 1096 height 477
copy div "Lo Ipsumdo, Sitam con adi elit seddoeiu te incidid utlabor et Dol Magn Ali Enim…"
